Goal: Information Seeking & Learning: Check status

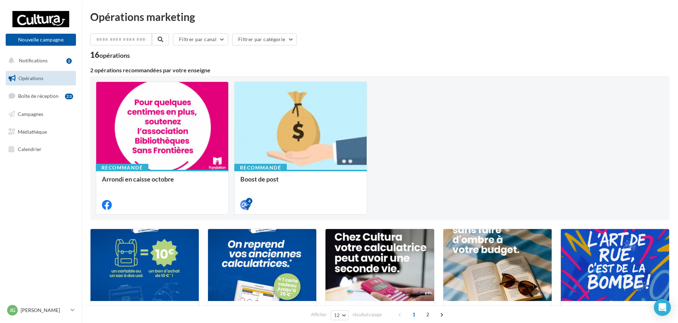
click at [44, 123] on ul "Opérations Boîte de réception 23 Campagnes Médiathèque Calendrier" at bounding box center [41, 114] width 76 height 92
click at [44, 121] on link "Campagnes" at bounding box center [40, 114] width 73 height 15
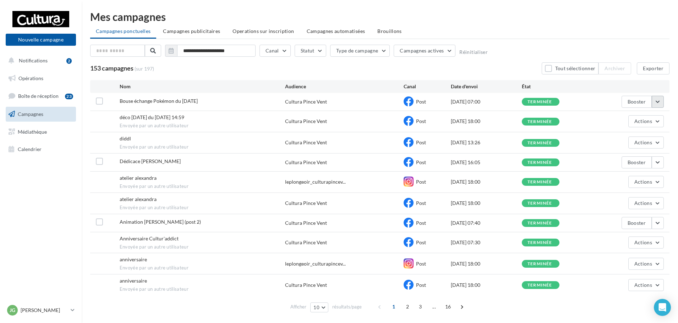
click at [656, 101] on button "button" at bounding box center [657, 102] width 12 height 12
click at [624, 124] on button "Voir les résultats" at bounding box center [627, 118] width 71 height 18
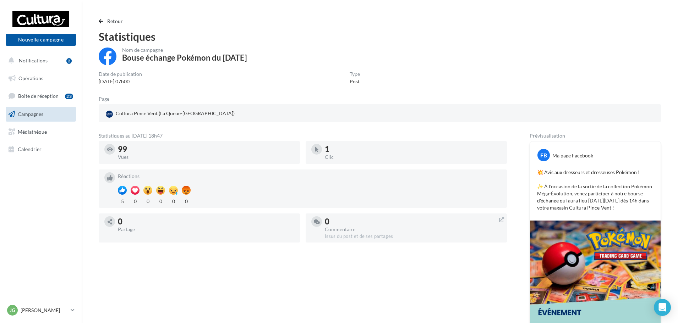
click at [327, 151] on div "1" at bounding box center [413, 149] width 176 height 8
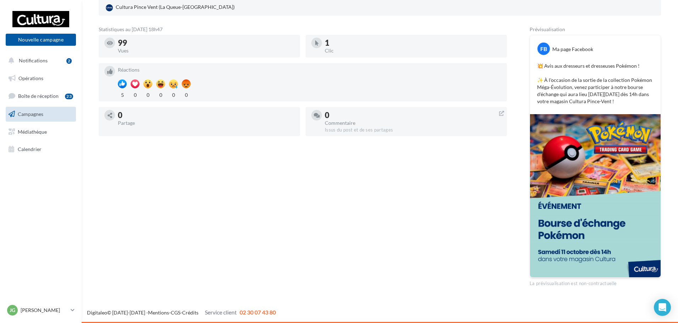
scroll to position [35, 0]
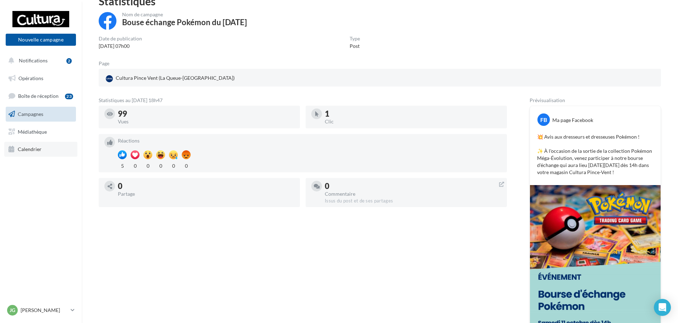
click at [62, 143] on link "Calendrier" at bounding box center [40, 149] width 73 height 15
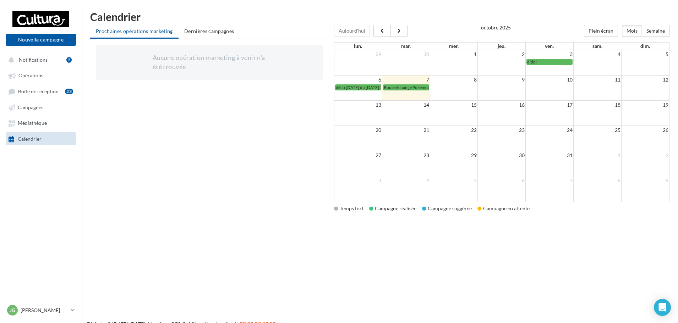
click at [459, 207] on div "Campagne suggérée" at bounding box center [447, 208] width 50 height 7
click at [387, 223] on div "Aujourd'hui Plein écran Mois Semaine octobre 2025 lun. mar. mer. jeu. ven. sam.…" at bounding box center [504, 124] width 341 height 199
click at [222, 28] on span "Dernières campagnes" at bounding box center [209, 31] width 50 height 6
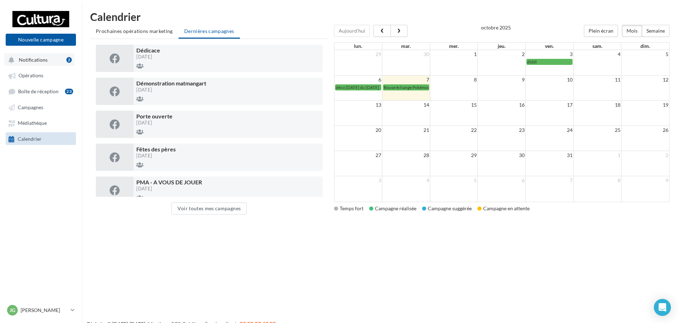
click at [45, 62] on span "Notifications" at bounding box center [33, 60] width 29 height 6
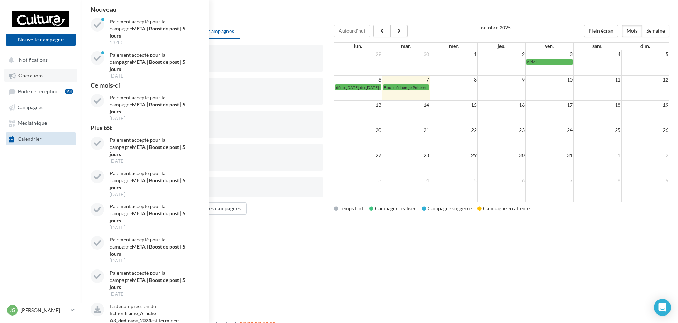
click at [46, 80] on link "Opérations" at bounding box center [40, 75] width 73 height 13
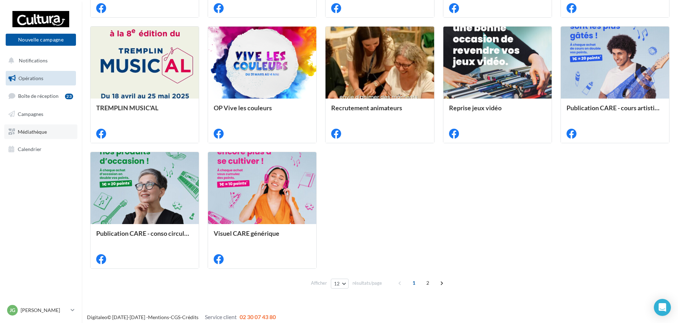
scroll to position [333, 0]
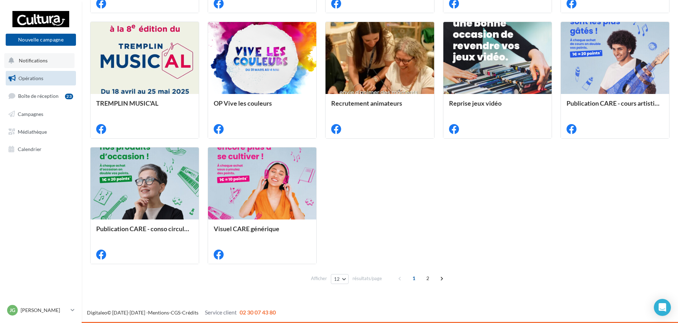
click at [45, 65] on button "Notifications" at bounding box center [39, 60] width 70 height 15
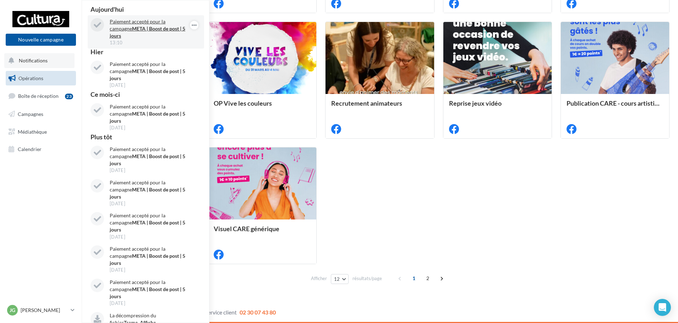
click at [127, 39] on div "13:10" at bounding box center [151, 42] width 82 height 6
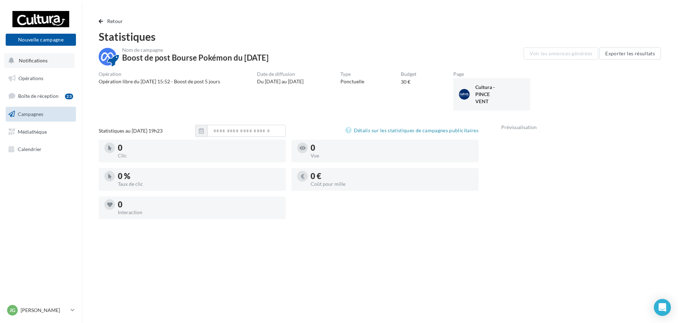
click at [55, 60] on button "Notifications" at bounding box center [39, 60] width 70 height 15
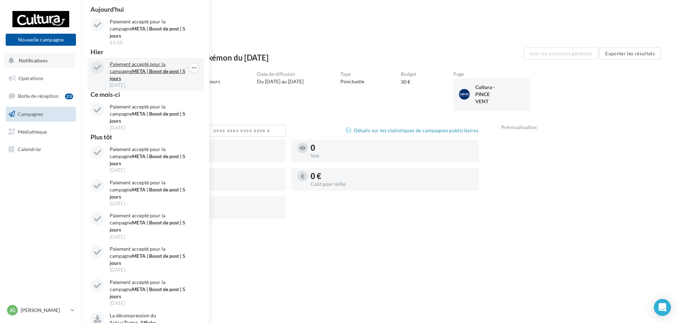
click at [143, 68] on strong "META | Boost de post | 5 jours" at bounding box center [148, 74] width 76 height 13
